Goal: Task Accomplishment & Management: Manage account settings

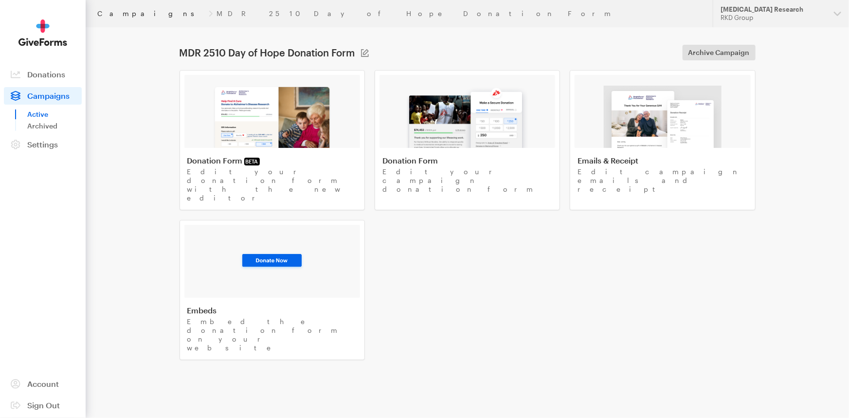
click at [121, 12] on link "Campaigns" at bounding box center [151, 14] width 108 height 8
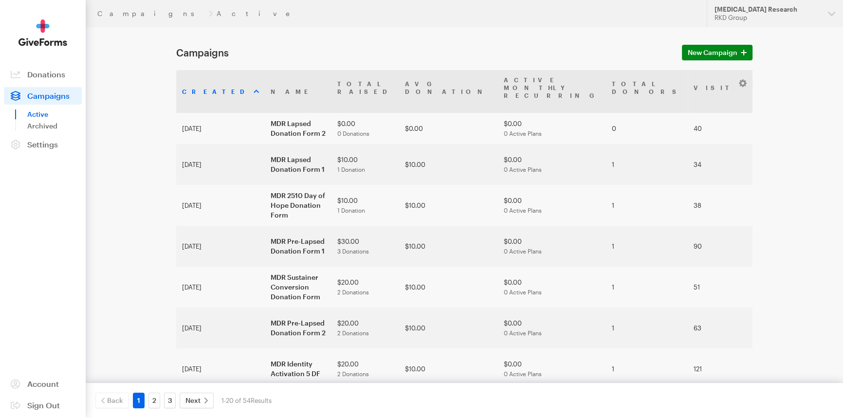
click at [801, 10] on div "[MEDICAL_DATA] Research" at bounding box center [767, 9] width 106 height 8
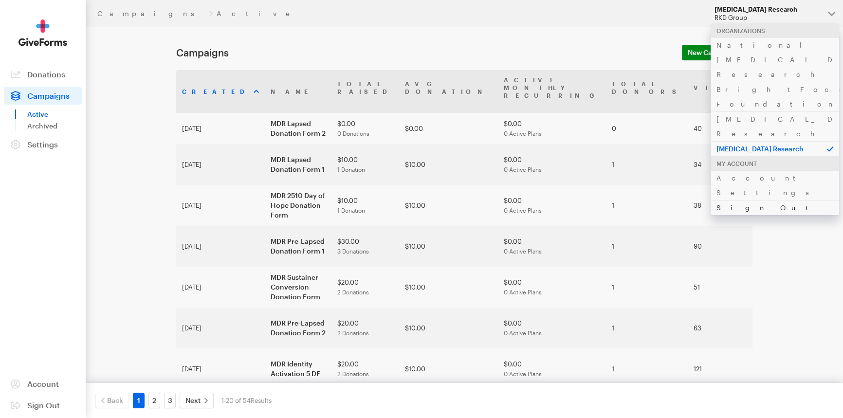
click at [736, 200] on link "Sign Out" at bounding box center [774, 207] width 128 height 15
